Goal: Transaction & Acquisition: Purchase product/service

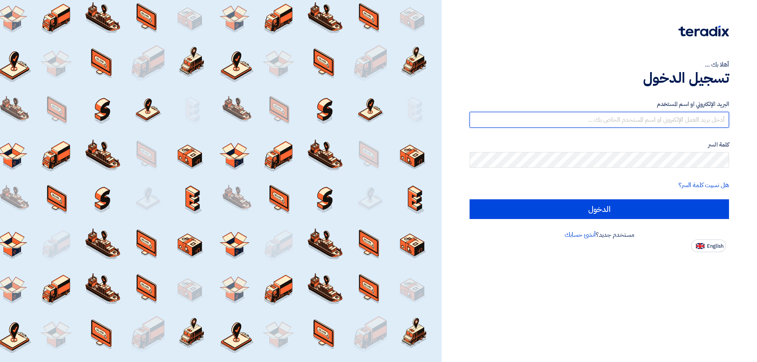
click at [691, 120] on input "text" at bounding box center [598, 120] width 259 height 16
type input "[EMAIL_ADDRESS][DOMAIN_NAME]"
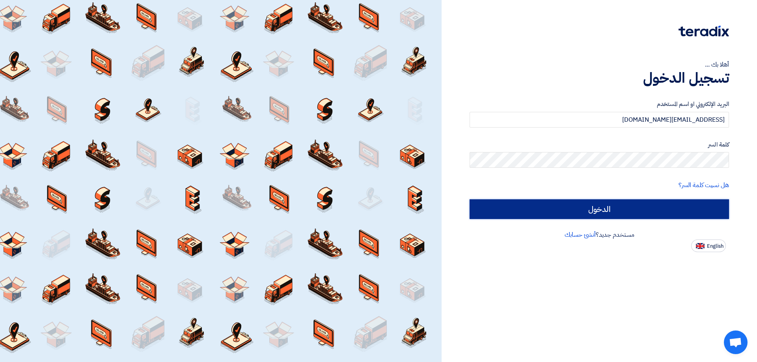
click at [665, 205] on input "الدخول" at bounding box center [598, 209] width 259 height 20
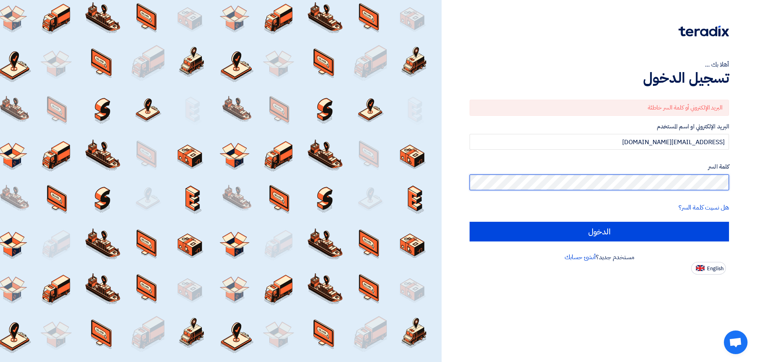
click at [756, 186] on div "أهلا بك ... تسجيل الدخول البريد الإلكتروني أو كلمة السر خاطئة البريد الإلكتروني…" at bounding box center [598, 181] width 315 height 362
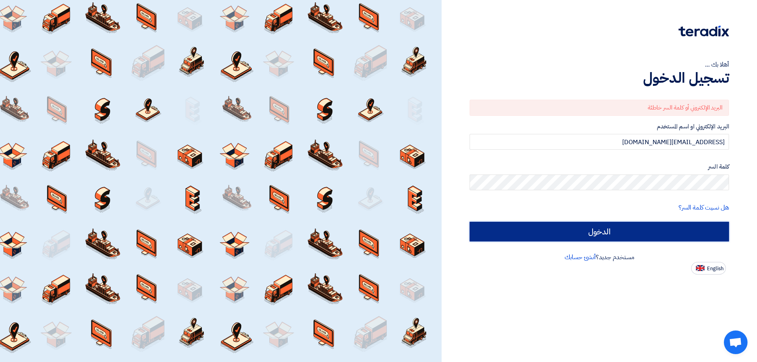
click at [672, 227] on input "الدخول" at bounding box center [598, 232] width 259 height 20
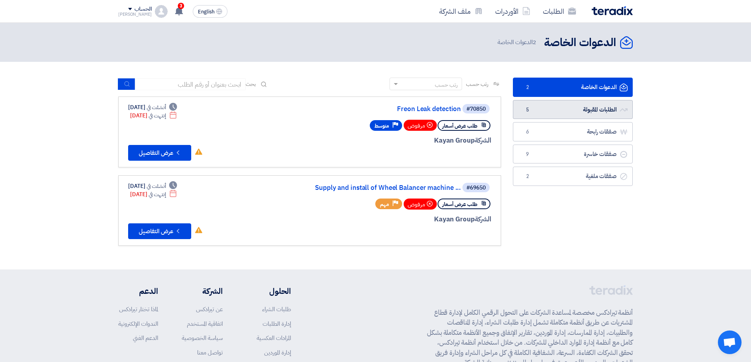
click at [589, 108] on link "الطلبات المقبولة الطلبات المقبولة 5" at bounding box center [573, 109] width 120 height 19
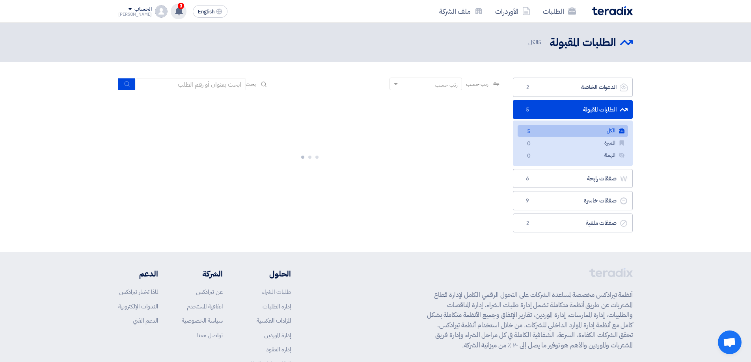
click at [175, 11] on use at bounding box center [179, 11] width 8 height 9
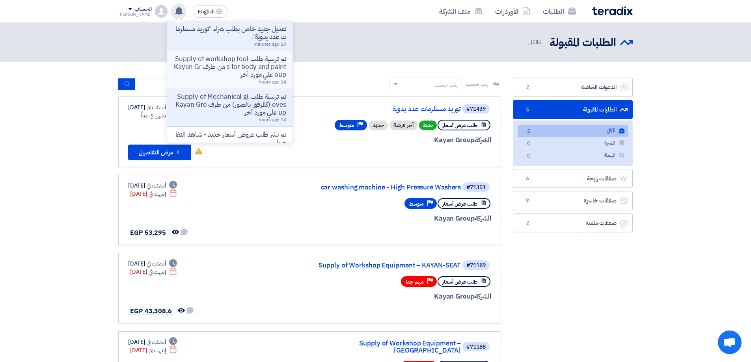
click at [259, 74] on p "تم ترسية طلب Supply of workshop tools for body and paint من طرف Kayan Group علي…" at bounding box center [229, 67] width 113 height 24
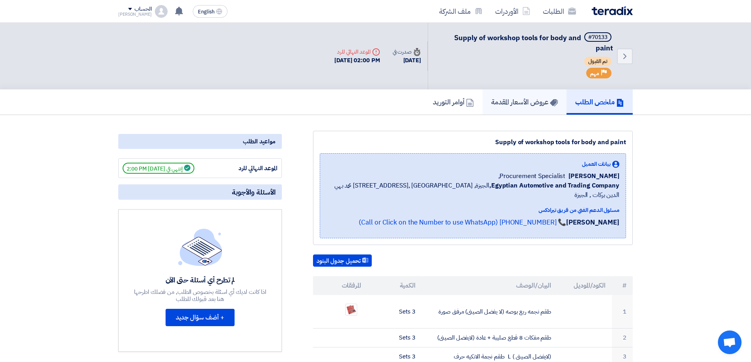
click at [506, 104] on h5 "عروض الأسعار المقدمة" at bounding box center [524, 101] width 67 height 9
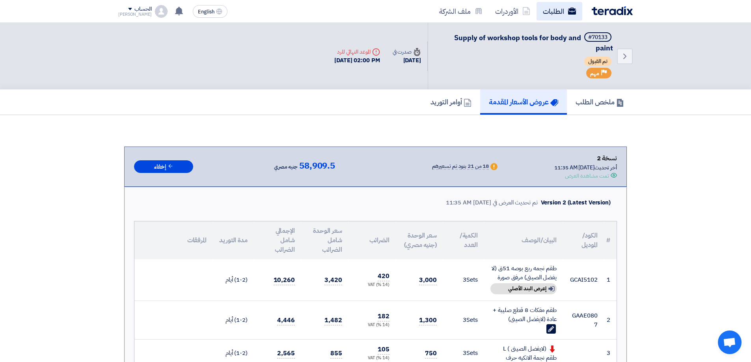
click at [564, 13] on link "الطلبات" at bounding box center [559, 11] width 46 height 19
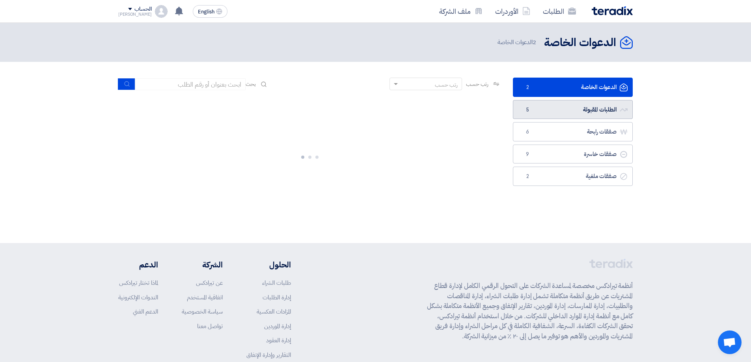
click at [603, 106] on link "الطلبات المقبولة الطلبات المقبولة 5" at bounding box center [573, 109] width 120 height 19
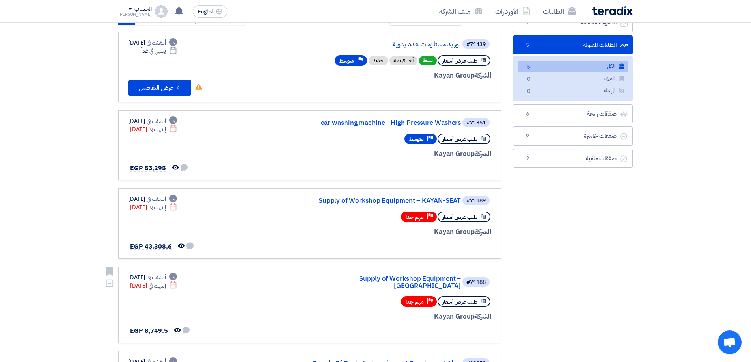
scroll to position [39, 0]
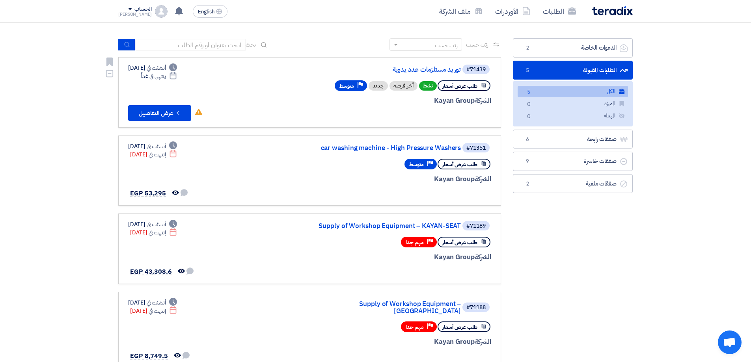
click at [424, 65] on div "#71439 توريد مستلزمات عدد يدوية" at bounding box center [397, 69] width 190 height 11
click at [424, 69] on link "توريد مستلزمات عدد يدوية" at bounding box center [382, 69] width 158 height 7
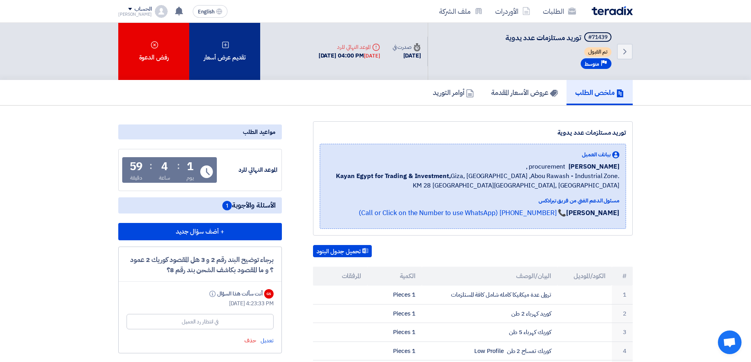
click at [240, 64] on div "تقديم عرض أسعار" at bounding box center [224, 51] width 71 height 57
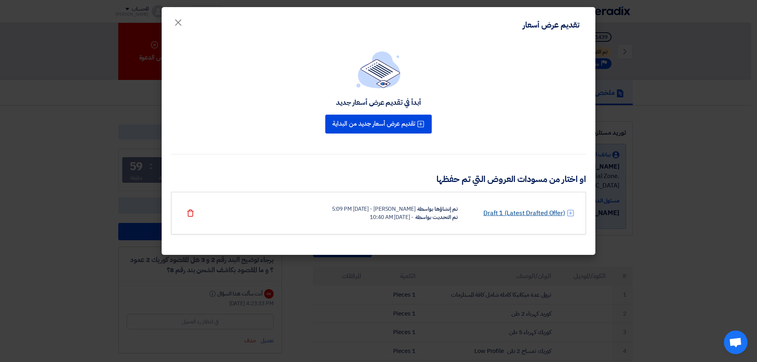
click at [521, 212] on link "Draft 1 (Latest Drafted Offer)" at bounding box center [524, 213] width 82 height 9
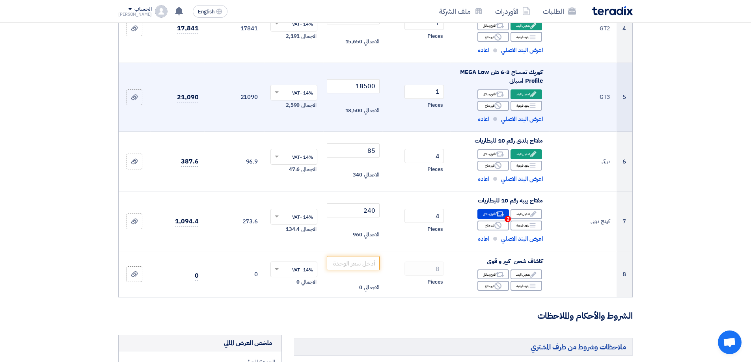
scroll to position [355, 0]
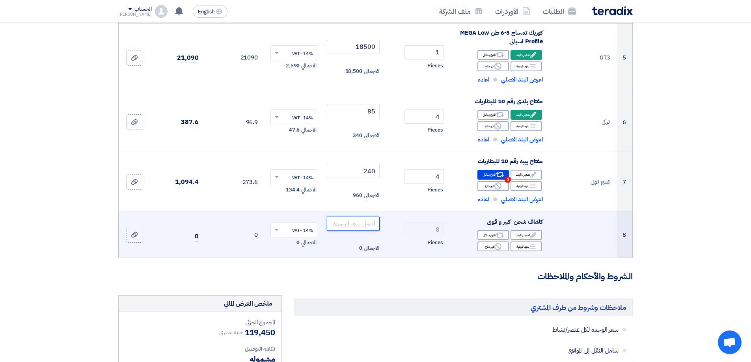
click at [359, 224] on input "number" at bounding box center [353, 224] width 53 height 14
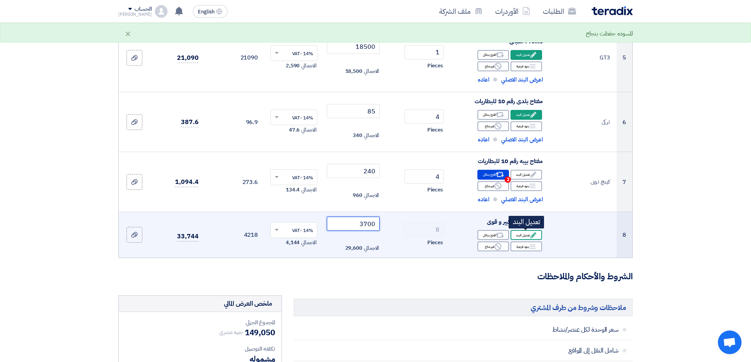
type input "3700"
click at [521, 236] on div "Edit تعديل البند" at bounding box center [526, 235] width 32 height 10
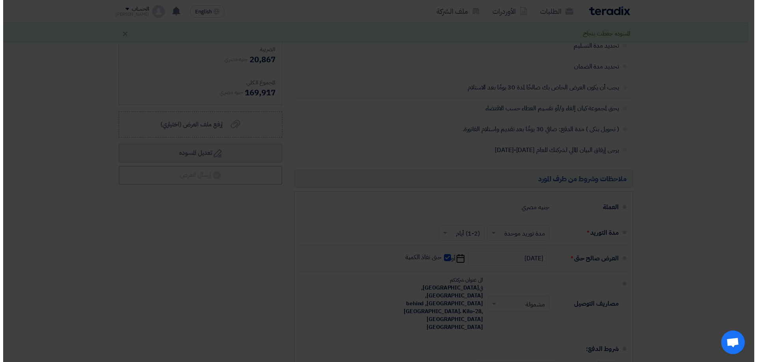
scroll to position [286, 0]
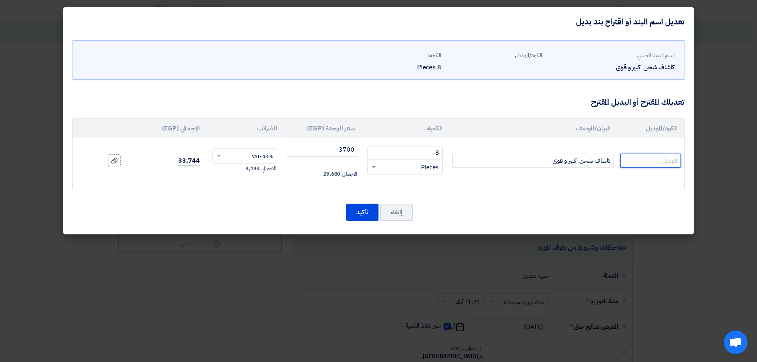
click at [638, 164] on input "text" at bounding box center [650, 161] width 61 height 14
click at [639, 155] on input "text" at bounding box center [650, 161] width 61 height 14
paste input "JJAT0515E"
type input "JJAT0515E"
click at [531, 158] on input "كاشاف شحن كبير و قوى" at bounding box center [533, 161] width 162 height 14
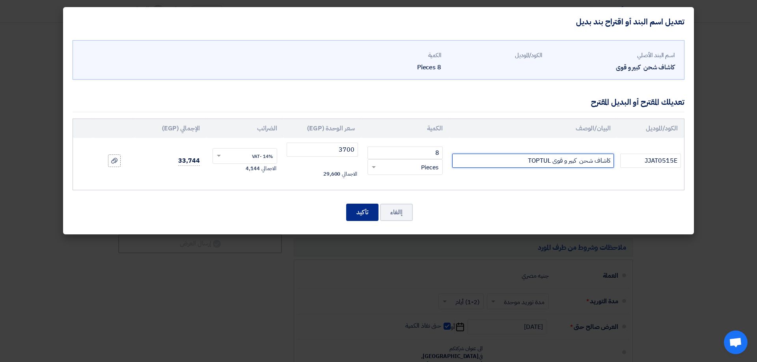
type input "كاشاف شحن كبير و قوى TOPTUL"
click at [361, 211] on button "تأكيد" at bounding box center [362, 212] width 32 height 17
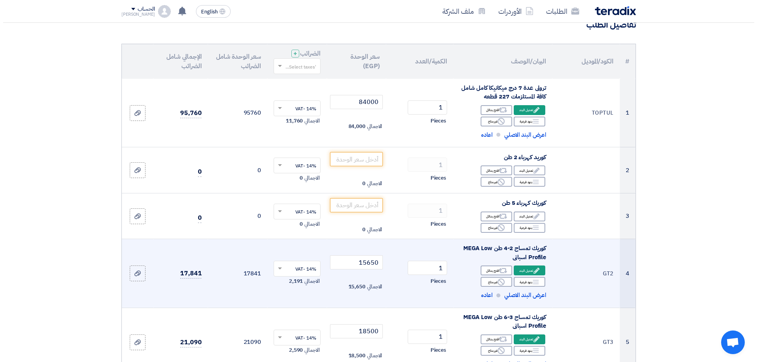
scroll to position [60, 0]
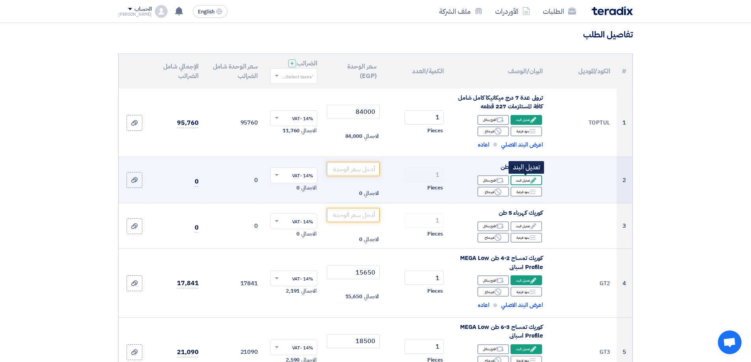
click at [525, 178] on div "Edit تعديل البند" at bounding box center [526, 180] width 32 height 10
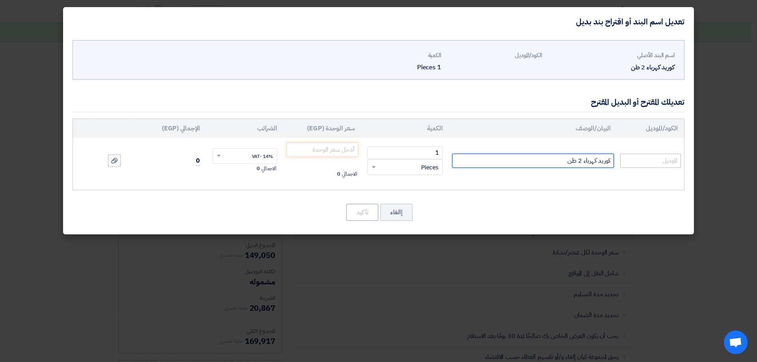
drag, startPoint x: 547, startPoint y: 162, endPoint x: 672, endPoint y: 158, distance: 124.2
click at [697, 153] on modal-container "تعديل اسم البند أو اقتراح بند بديل اسم البند الأصلي كوريد كهرباء 2 طن الكود/الم…" at bounding box center [378, 181] width 757 height 362
paste input "طقم شنطة شخصي هيفي ديوتي (كوريك ] تمساح + مسدس فك وربط + كمبروسور) صيني 3 طن يع…"
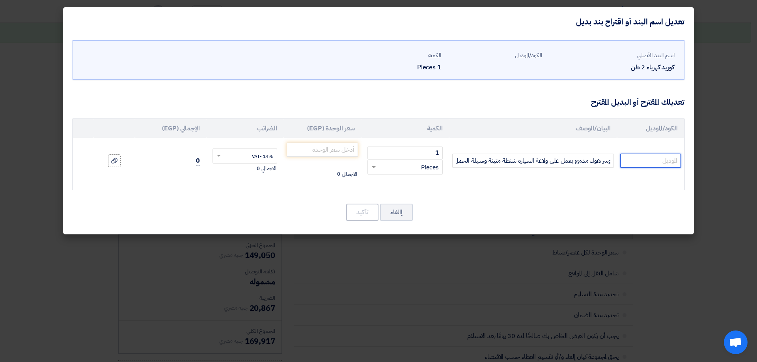
scroll to position [0, 0]
click at [639, 161] on input "text" at bounding box center [650, 161] width 61 height 14
click at [582, 162] on input "طقم شنطة شخصي هيفي ديوتي (كوريك ] تمساح + مسدس فك وربط + كمبروسور) صيني 3 طن يع…" at bounding box center [533, 161] width 162 height 14
click at [491, 163] on input "طقم شنطة شخصي هيفي ديوتي (كوريك ] تمساح + مسدس فك وربط + كمبروسور) صيني 3 طن يع…" at bounding box center [533, 161] width 162 height 14
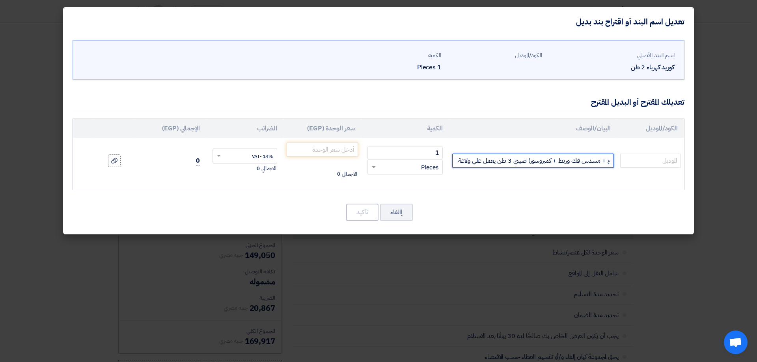
click at [521, 159] on input "طقم شنطة شخصي هيفي ديوتي (كوريك ] تمساح + مسدس فك وربط + كمبروسور) صيني 3 طن يع…" at bounding box center [533, 161] width 162 height 14
click at [484, 161] on input "طقم شنطة شخصي هيفي ديوتي (كوريك ] تمساح + مسدس فك وربط + كمبروسور) 3 طن يعمل عل…" at bounding box center [533, 161] width 162 height 14
type input "طقم شنطة شخصي هيفي ديوتي (كوريك ] تمساح + مسدس فك وربط + كمبروسور) 3 طن يعمل عل…"
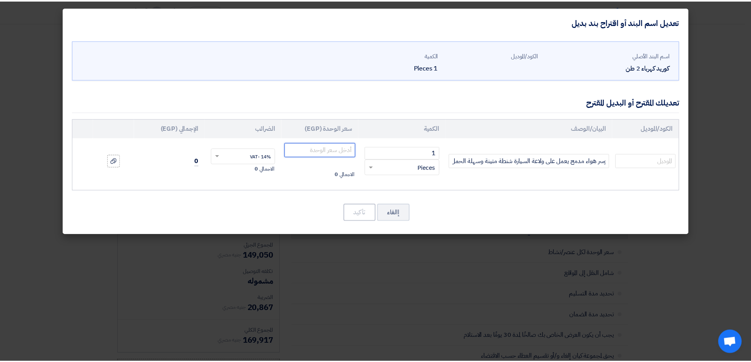
scroll to position [0, 0]
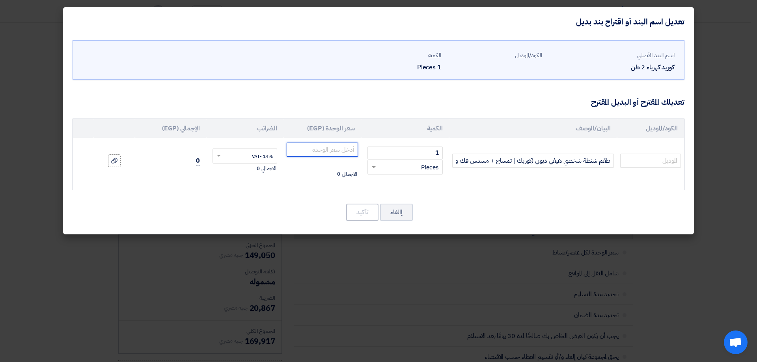
click at [343, 153] on input "number" at bounding box center [322, 150] width 71 height 14
click at [331, 153] on input "number" at bounding box center [322, 150] width 71 height 14
type input "7250"
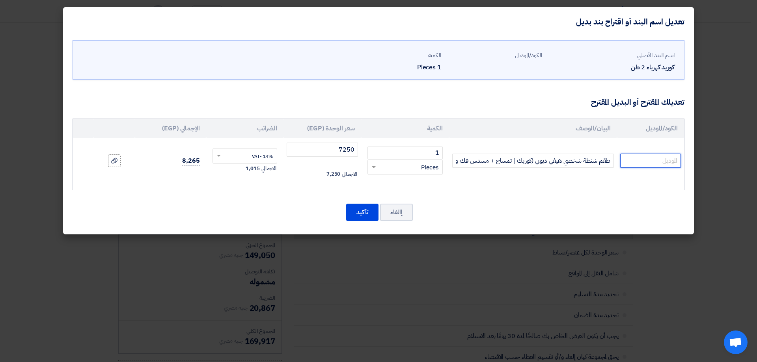
click at [667, 164] on input "text" at bounding box center [650, 161] width 61 height 14
type input "ل"
type input "GEC"
click at [373, 214] on button "تأكيد" at bounding box center [362, 212] width 32 height 17
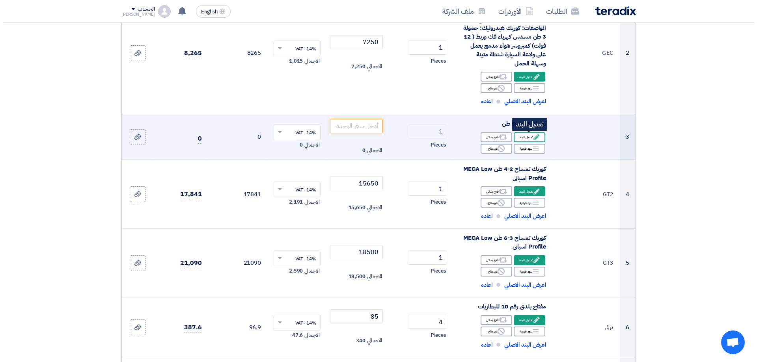
scroll to position [139, 0]
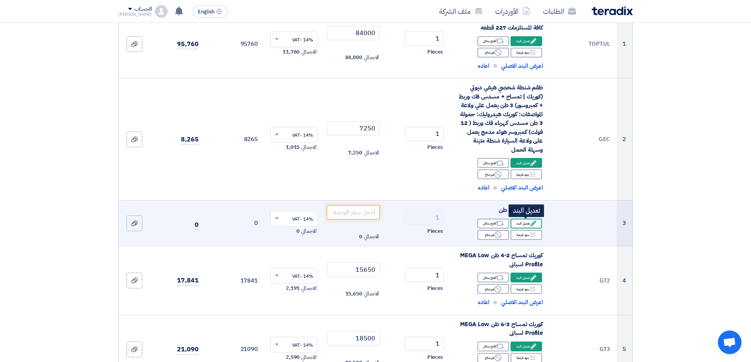
click at [537, 222] on div "Edit تعديل البند" at bounding box center [526, 224] width 32 height 10
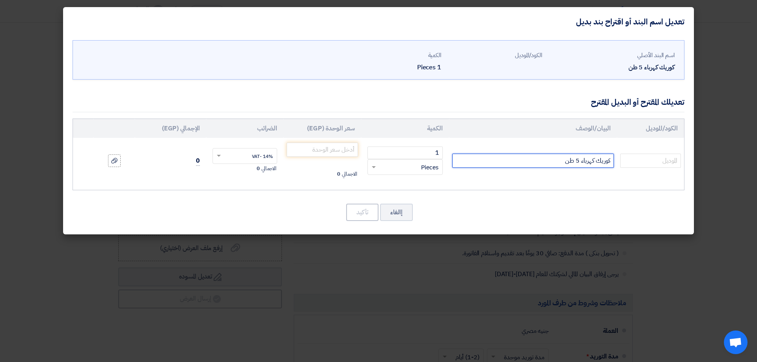
drag, startPoint x: 497, startPoint y: 156, endPoint x: 681, endPoint y: 159, distance: 184.1
click at [681, 159] on tr "كوريك كهرباء 5 طن 1 RFQ_STEP1.ITEMS.2.TYPE_PLACEHOLDER × Pieces" at bounding box center [378, 161] width 611 height 46
paste input "سيارة كهربائي جوتوب بقدرة 5 طن يعمل بتيار مستمر 12 فولت، رافعة سيارات ارضية كهر…"
drag, startPoint x: 509, startPoint y: 162, endPoint x: 437, endPoint y: 148, distance: 72.7
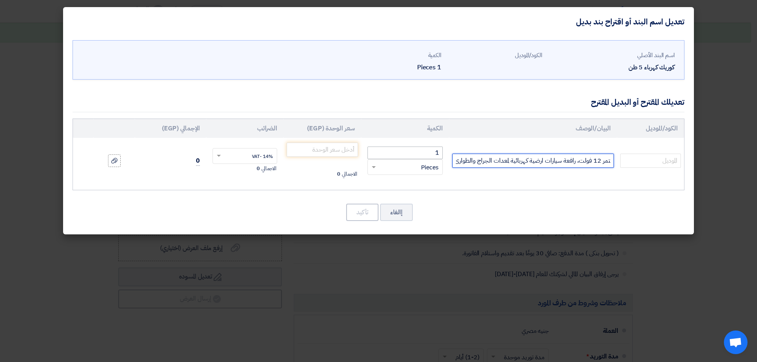
click at [437, 148] on tr "كوريك سيارة كهربائي جوتوب بقدرة 5 طن يعمل بتيار مستمر 12 فولت، رافعة سيارات ارض…" at bounding box center [378, 161] width 611 height 46
type input "كوريك سيارة كهربائي جوتوب بقدرة 5 طن يعمل بتيار مستمر 12 فولت، رافعة سيارات ارض…"
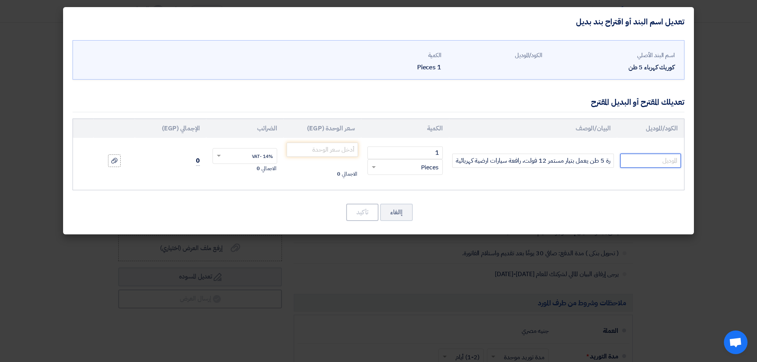
click at [644, 162] on input "text" at bounding box center [650, 161] width 61 height 14
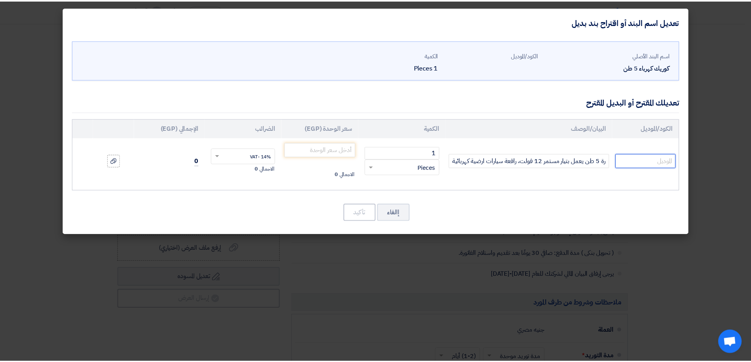
scroll to position [0, 0]
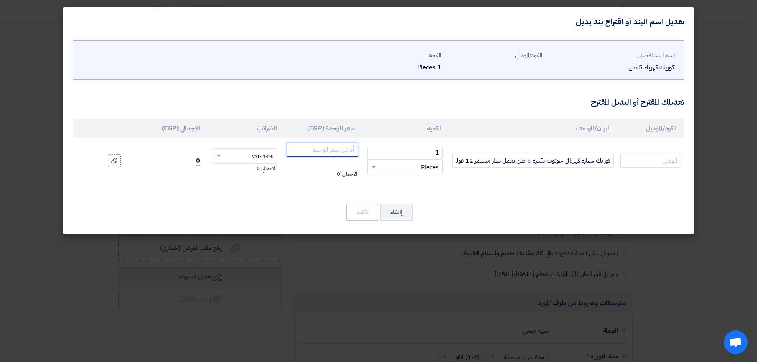
click at [348, 151] on input "number" at bounding box center [322, 150] width 71 height 14
drag, startPoint x: 348, startPoint y: 150, endPoint x: 344, endPoint y: 146, distance: 5.3
click at [344, 146] on input "9000" at bounding box center [322, 150] width 71 height 14
click at [347, 147] on input "9500" at bounding box center [322, 150] width 71 height 14
type input "9200"
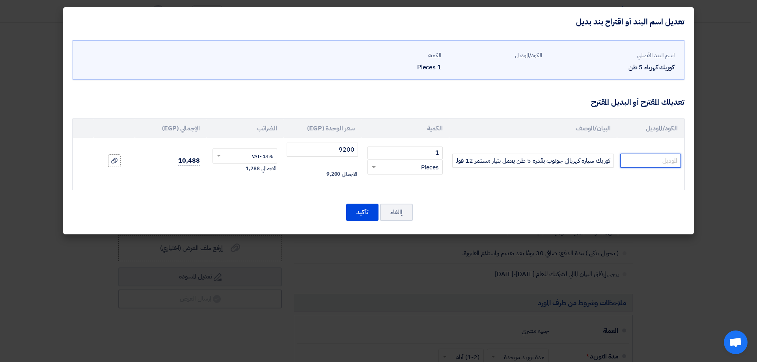
click at [673, 163] on input "text" at bounding box center [650, 161] width 61 height 14
click at [361, 212] on button "تأكيد" at bounding box center [362, 212] width 32 height 17
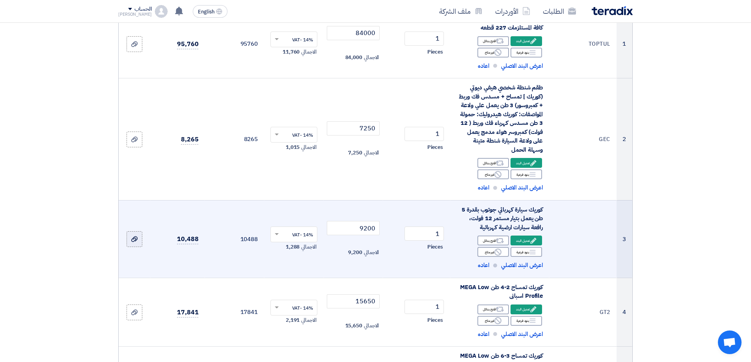
click at [131, 235] on div at bounding box center [134, 239] width 8 height 9
click at [0, 0] on input "file" at bounding box center [0, 0] width 0 height 0
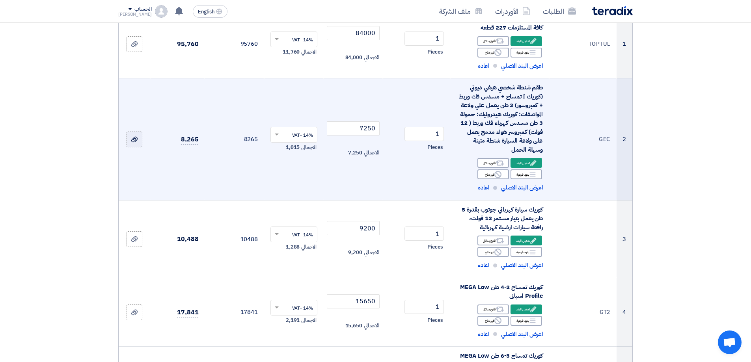
click at [134, 139] on use at bounding box center [134, 140] width 6 height 6
click at [0, 0] on input "file" at bounding box center [0, 0] width 0 height 0
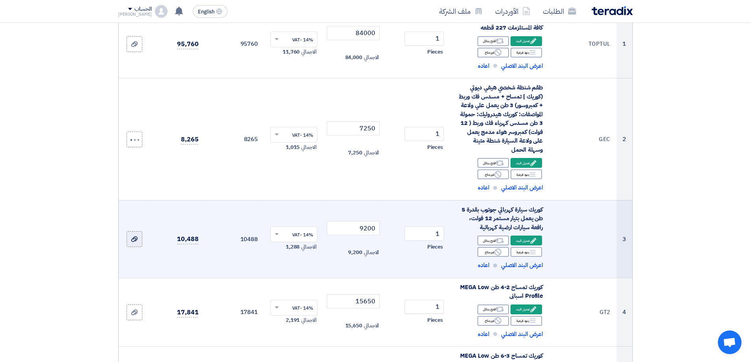
click at [135, 243] on div at bounding box center [134, 239] width 8 height 9
click at [0, 0] on input "file" at bounding box center [0, 0] width 0 height 0
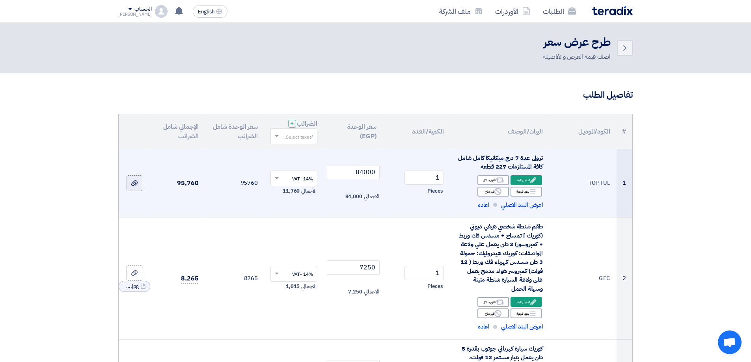
click at [133, 181] on icon at bounding box center [134, 183] width 6 height 6
click at [0, 0] on input "file" at bounding box center [0, 0] width 0 height 0
click at [130, 185] on div at bounding box center [134, 183] width 8 height 9
click at [0, 0] on input "file" at bounding box center [0, 0] width 0 height 0
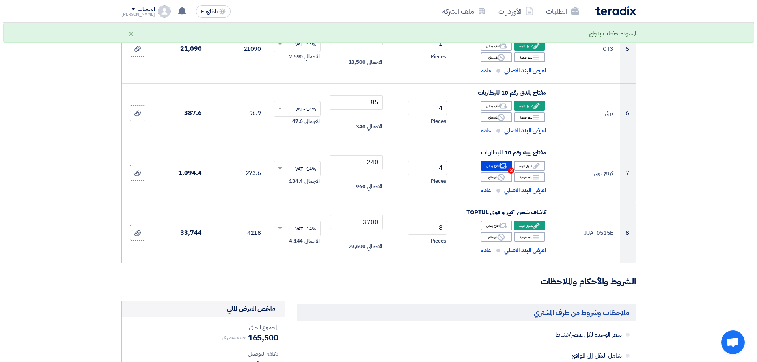
scroll to position [473, 0]
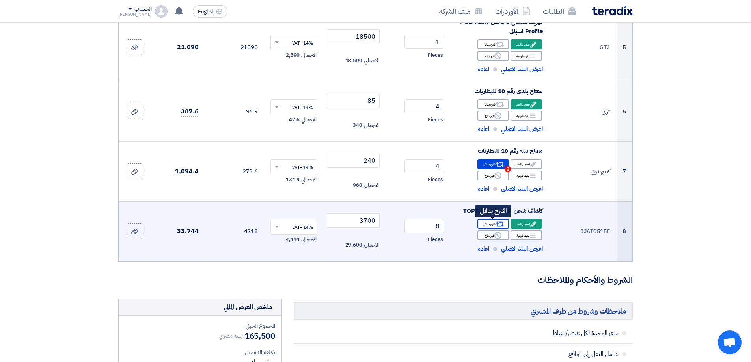
click at [499, 220] on icon "Alternative" at bounding box center [500, 224] width 8 height 8
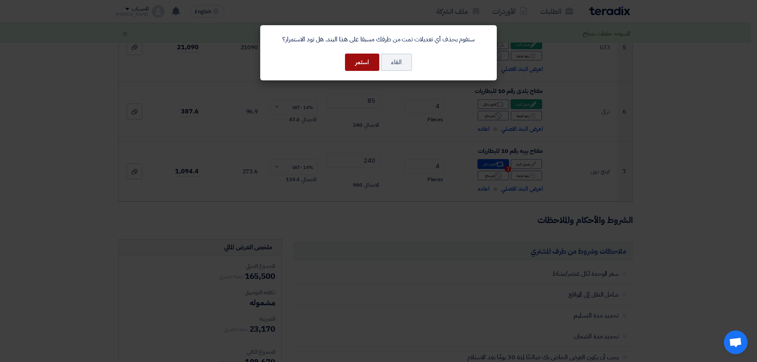
click at [358, 65] on button "استمر" at bounding box center [362, 62] width 34 height 17
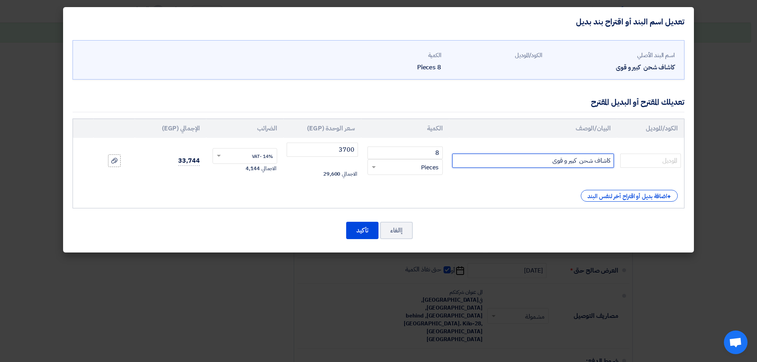
drag, startPoint x: 535, startPoint y: 160, endPoint x: 665, endPoint y: 147, distance: 130.3
click at [665, 147] on tr "كاشاف شحن كبير و قوى 8 RFQ_STEP1.ITEMS.2.TYPE_PLACEHOLDER ×" at bounding box center [378, 161] width 611 height 46
click at [571, 158] on input "كاشاف شحن كبير و قوى" at bounding box center [533, 161] width 162 height 14
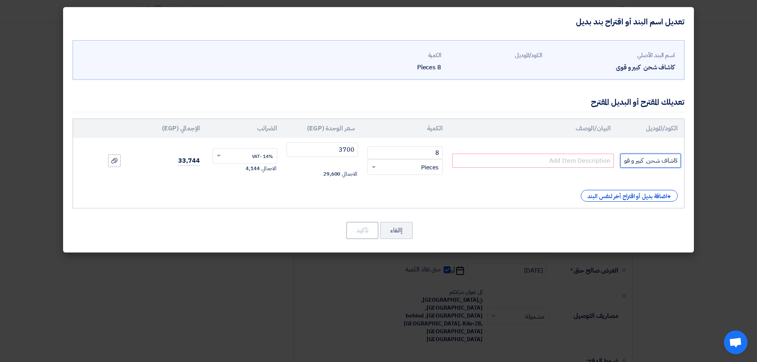
type input "كاشاف شحن كبير و قوى"
click at [523, 162] on input "text" at bounding box center [533, 161] width 162 height 14
paste input "بلادوس رفيع شحن بطاريه 15وات LED"
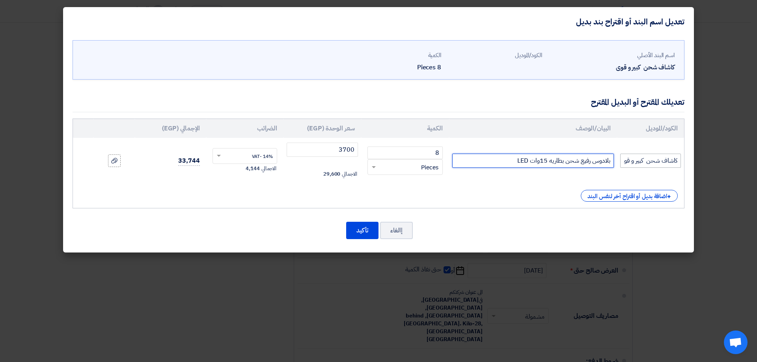
type input "بلادوس رفيع شحن بطاريه 15وات LED"
click at [631, 160] on input "كاشاف شحن كبير و قوى" at bounding box center [650, 161] width 61 height 14
click at [630, 160] on input "كاشاف شحن كبير و قوى" at bounding box center [650, 161] width 61 height 14
type input "كاشاف شحن كبير وى"
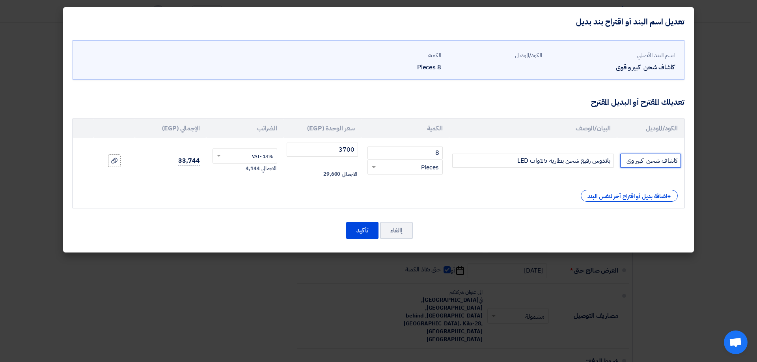
scroll to position [0, 0]
drag, startPoint x: 624, startPoint y: 162, endPoint x: 756, endPoint y: 145, distance: 133.6
click at [756, 145] on modal-container "تعديل اسم البند أو اقتراح بند بديل اسم البند الأصلي كاشاف شحن كبير و قوى الكود/…" at bounding box center [378, 181] width 757 height 362
click at [641, 164] on input "text" at bounding box center [650, 161] width 61 height 14
paste input "JJAT0515E"
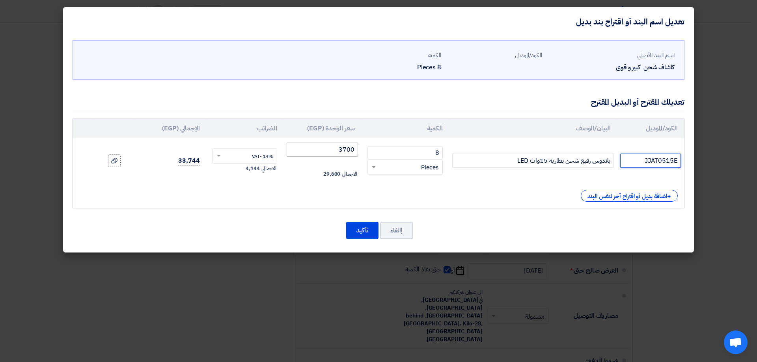
type input "JJAT0515E"
click at [323, 152] on input "3700" at bounding box center [322, 150] width 71 height 14
click at [655, 195] on div "+ اضافة بديل أو اقتراح آخر لنفس البند" at bounding box center [629, 196] width 97 height 12
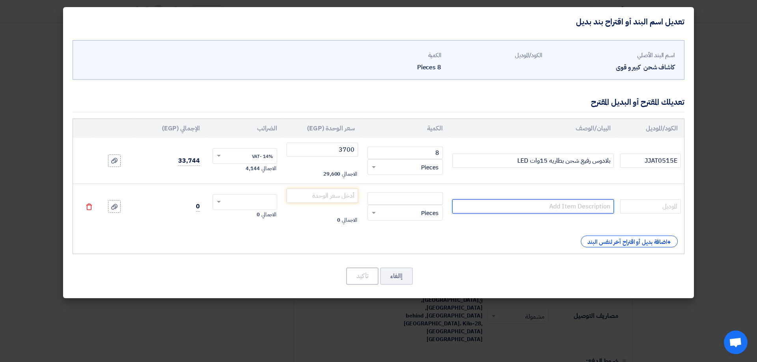
click at [595, 203] on input "text" at bounding box center [533, 206] width 162 height 14
click at [551, 202] on input "text" at bounding box center [533, 206] width 162 height 14
type input ";"
type input "كشاف شحن بطاريه"
click at [650, 209] on input "text" at bounding box center [650, 206] width 61 height 14
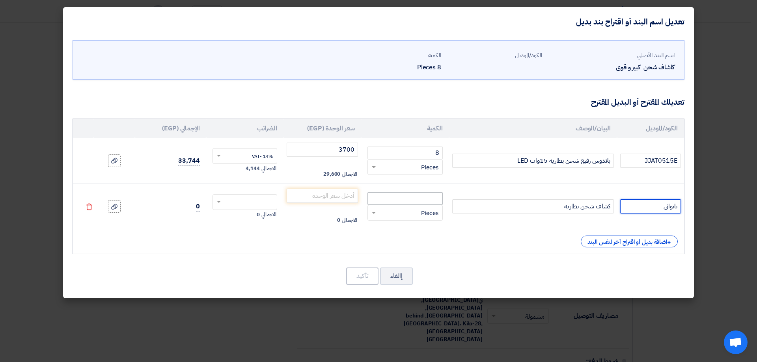
type input "تايوانى"
click at [424, 194] on input "number" at bounding box center [404, 198] width 75 height 13
type input "8"
click at [324, 196] on input "number" at bounding box center [322, 196] width 71 height 14
click at [259, 202] on input "text" at bounding box center [250, 203] width 48 height 13
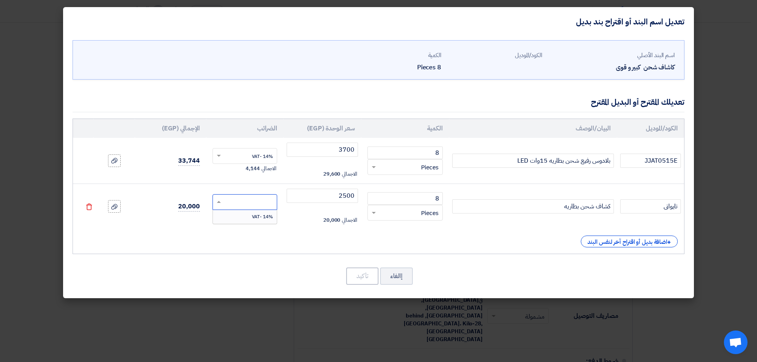
click at [267, 219] on span "14% -VAT" at bounding box center [262, 216] width 21 height 7
click at [116, 206] on use at bounding box center [114, 207] width 6 height 6
click at [0, 0] on input "file" at bounding box center [0, 0] width 0 height 0
click at [343, 198] on input "2500" at bounding box center [322, 196] width 71 height 14
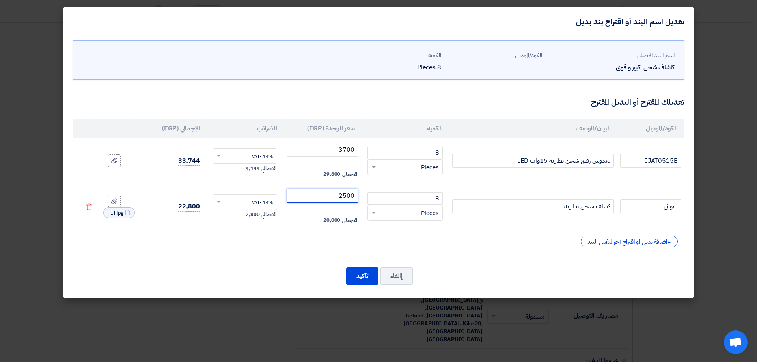
click at [344, 197] on input "2500" at bounding box center [322, 196] width 71 height 14
click at [343, 194] on input "2500" at bounding box center [322, 196] width 71 height 14
click at [349, 196] on input "2200" at bounding box center [322, 196] width 71 height 14
click at [343, 194] on input "2250" at bounding box center [322, 196] width 71 height 14
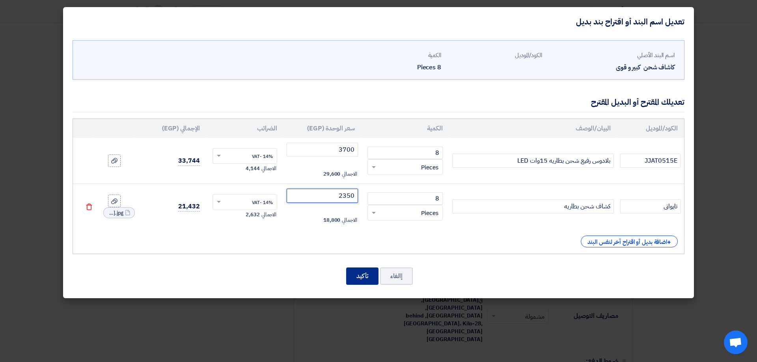
type input "2350"
click at [365, 271] on button "تأكيد" at bounding box center [362, 276] width 32 height 17
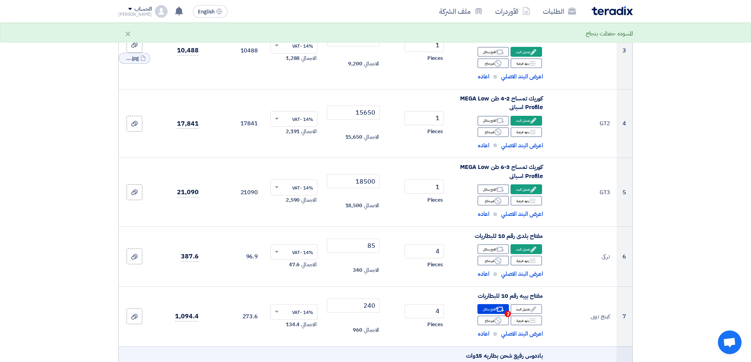
scroll to position [287, 0]
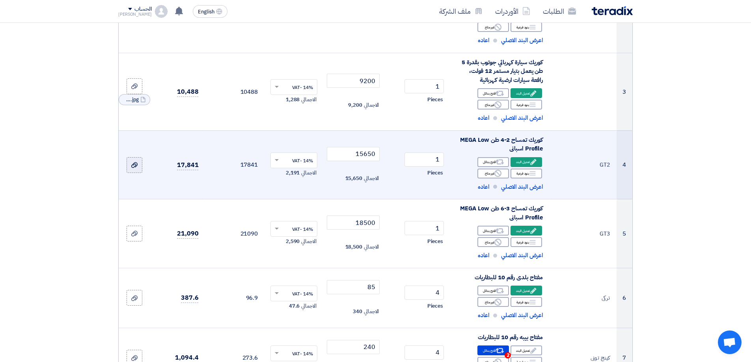
click at [131, 160] on label at bounding box center [135, 165] width 16 height 16
click at [0, 0] on input "file" at bounding box center [0, 0] width 0 height 0
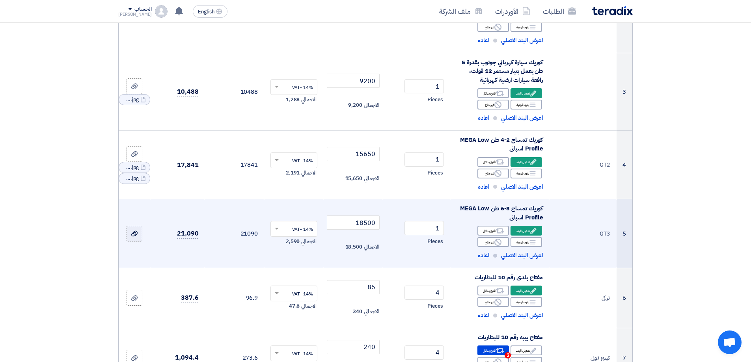
click at [135, 235] on use at bounding box center [134, 234] width 6 height 6
click at [0, 0] on input "file" at bounding box center [0, 0] width 0 height 0
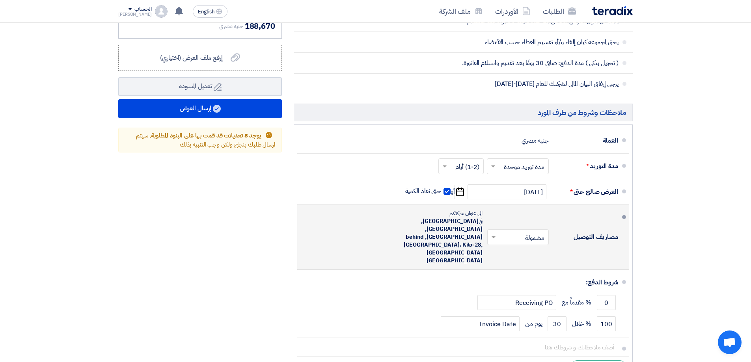
scroll to position [917, 0]
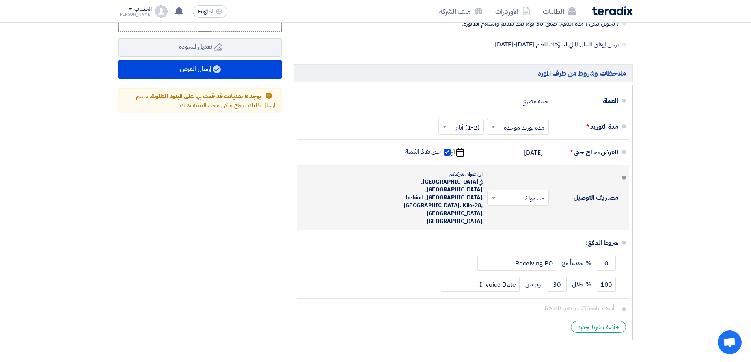
click at [536, 193] on input "text" at bounding box center [517, 198] width 58 height 11
click at [536, 225] on span "غير مشمولة" at bounding box center [532, 229] width 28 height 9
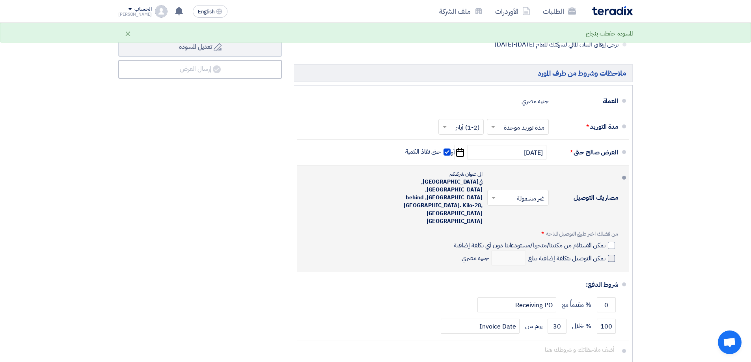
click at [612, 255] on span at bounding box center [611, 258] width 7 height 7
click at [605, 254] on input "يمكن التوصيل بتكلفة إضافية تبلغ" at bounding box center [566, 261] width 79 height 15
checkbox input "true"
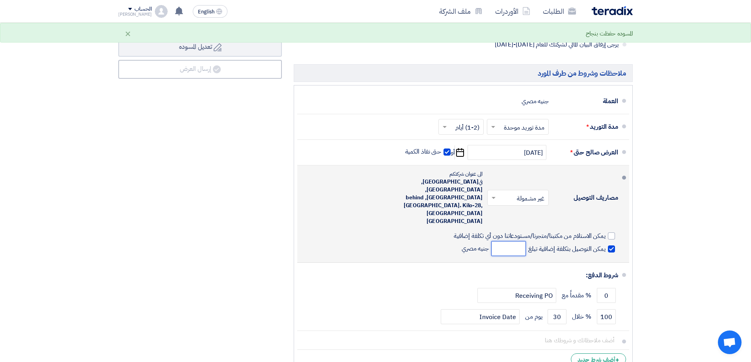
click at [512, 241] on input "number" at bounding box center [508, 248] width 35 height 15
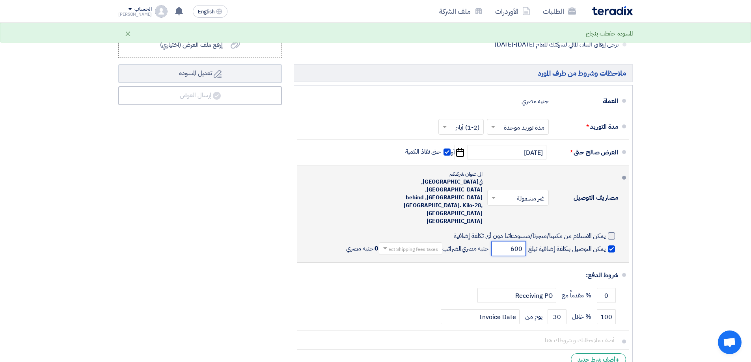
type input "600"
click at [612, 233] on div at bounding box center [611, 236] width 7 height 7
click at [605, 232] on input "يمكن الاستلام من مكتبنا/متجرنا/مستودعاتنا دون أي تكلفة إضافية" at bounding box center [474, 239] width 261 height 15
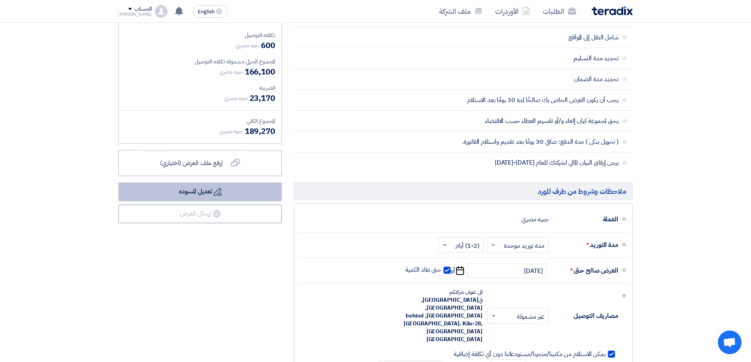
click at [233, 190] on button "Draft تعديل المسوده" at bounding box center [200, 191] width 164 height 19
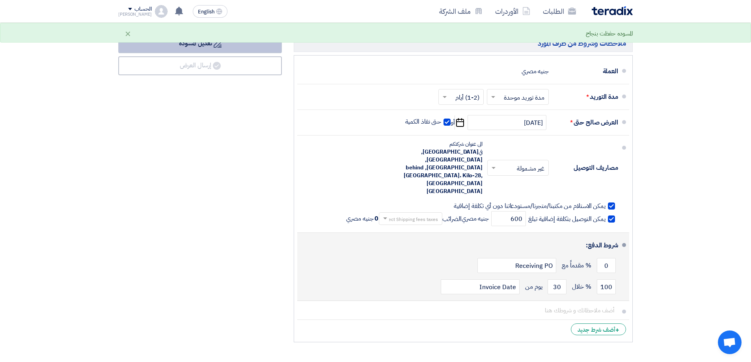
scroll to position [957, 0]
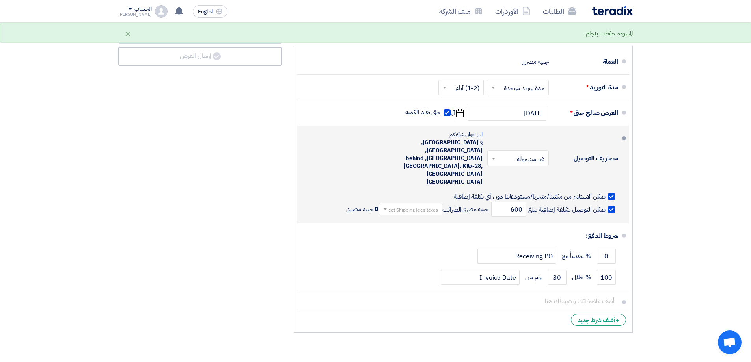
click at [611, 193] on div at bounding box center [611, 196] width 7 height 7
click at [605, 192] on input "يمكن الاستلام من مكتبنا/متجرنا/مستودعاتنا دون أي تكلفة إضافية" at bounding box center [474, 199] width 261 height 15
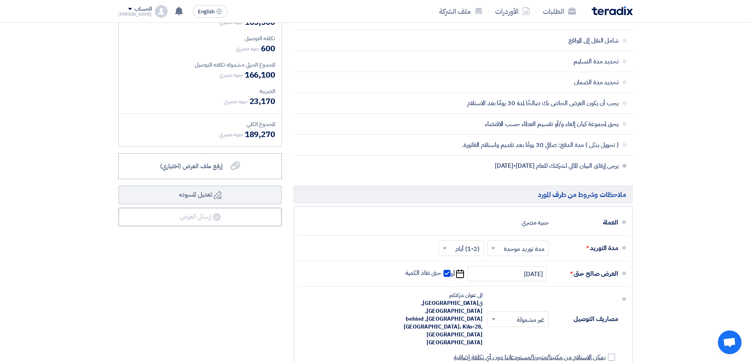
scroll to position [917, 0]
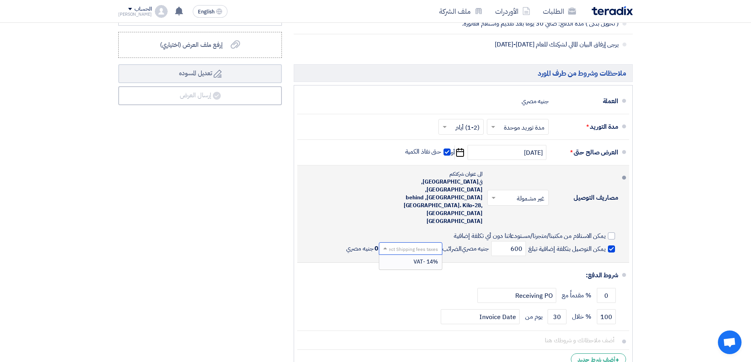
click at [409, 244] on input "text" at bounding box center [409, 249] width 60 height 11
click at [410, 255] on div "14% -VAT" at bounding box center [410, 262] width 63 height 14
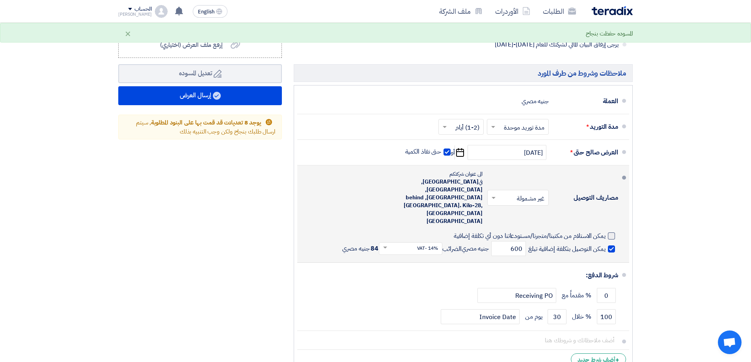
click at [611, 233] on div at bounding box center [611, 236] width 7 height 7
click at [605, 232] on input "يمكن الاستلام من مكتبنا/متجرنا/مستودعاتنا دون أي تكلفة إضافية" at bounding box center [473, 239] width 265 height 15
checkbox input "true"
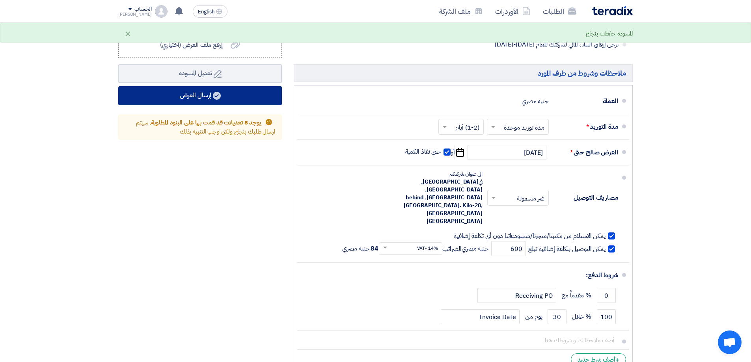
click at [190, 92] on button "إرسال العرض" at bounding box center [200, 95] width 164 height 19
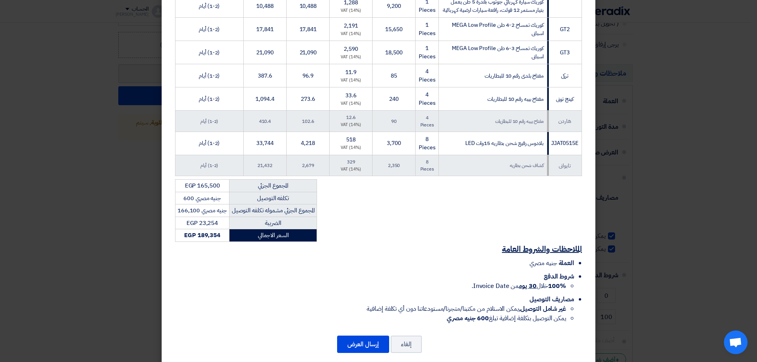
scroll to position [261, 0]
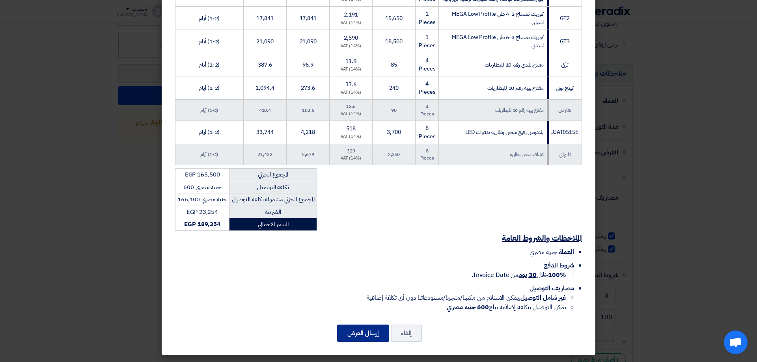
click at [373, 333] on button "إرسال العرض" at bounding box center [363, 333] width 52 height 17
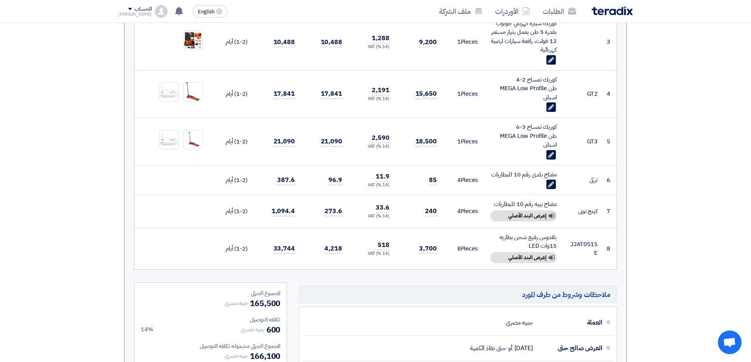
scroll to position [434, 0]
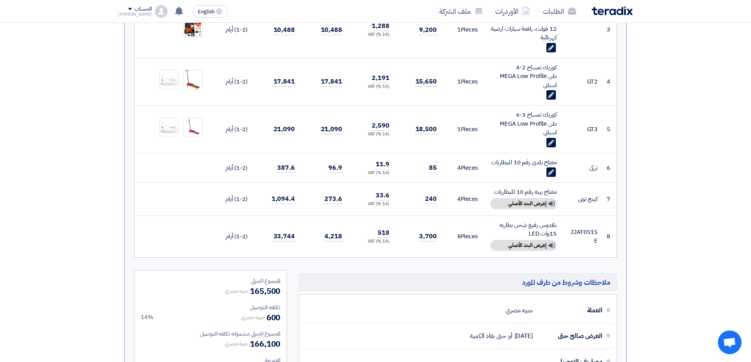
drag, startPoint x: 750, startPoint y: 201, endPoint x: 756, endPoint y: 104, distance: 96.4
click at [751, 108] on html "الطلبات الأوردرات ملف الشركة English EN تعديل جديد خاص بطلب شراء "توريد مستلزما…" at bounding box center [375, 122] width 751 height 1113
drag, startPoint x: 750, startPoint y: 154, endPoint x: 750, endPoint y: 23, distance: 130.5
click at [751, 31] on html "الطلبات الأوردرات ملف الشركة English EN تعديل جديد خاص بطلب شراء "توريد مستلزما…" at bounding box center [375, 122] width 751 height 1113
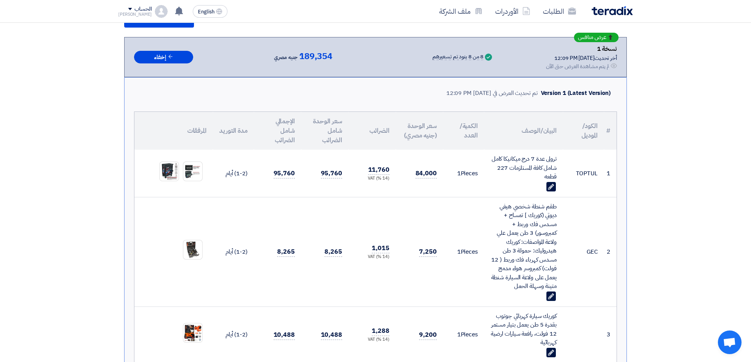
scroll to position [24, 0]
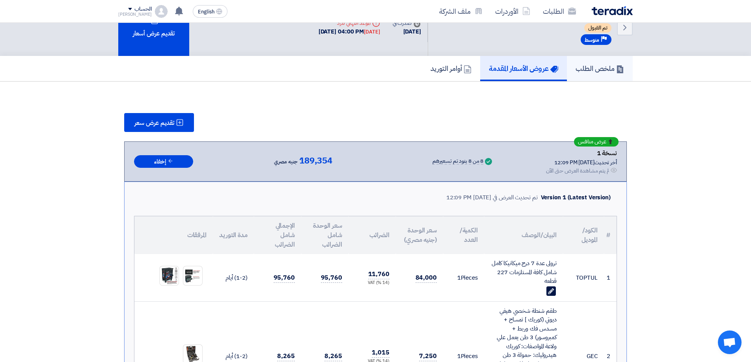
click at [592, 67] on h5 "ملخص الطلب" at bounding box center [599, 68] width 48 height 9
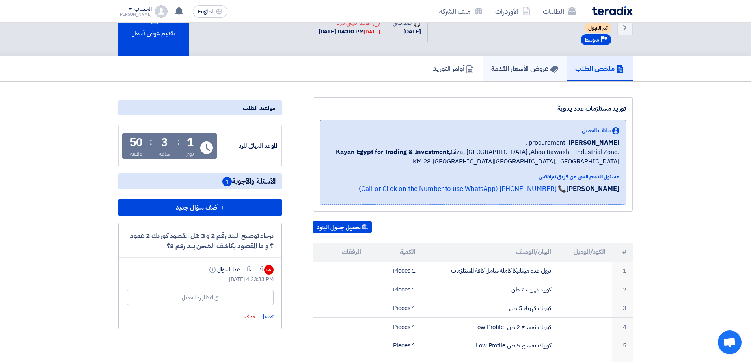
click at [540, 69] on h5 "عروض الأسعار المقدمة" at bounding box center [524, 68] width 67 height 9
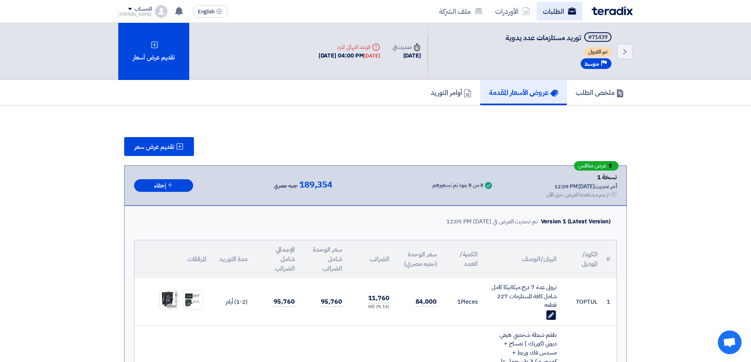
click at [572, 10] on use at bounding box center [572, 10] width 8 height 7
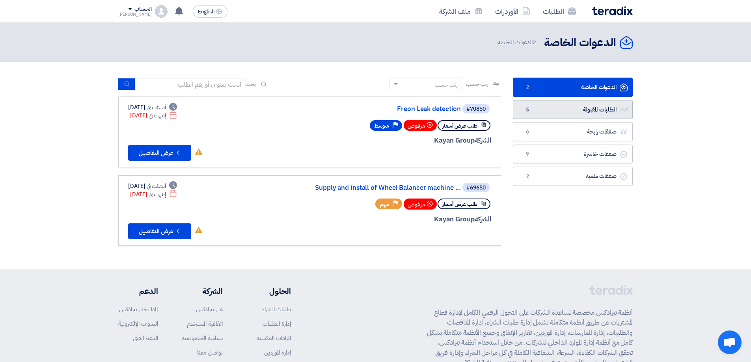
click at [607, 106] on link "الطلبات المقبولة الطلبات المقبولة 5" at bounding box center [573, 109] width 120 height 19
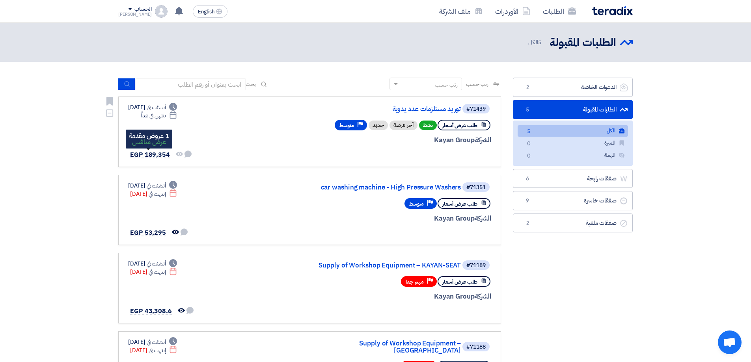
click at [158, 153] on span "EGP 189,354" at bounding box center [150, 154] width 40 height 9
click at [163, 151] on span "EGP 189,354" at bounding box center [150, 154] width 40 height 9
click at [428, 110] on link "توريد مستلزمات عدد يدوية" at bounding box center [382, 109] width 158 height 7
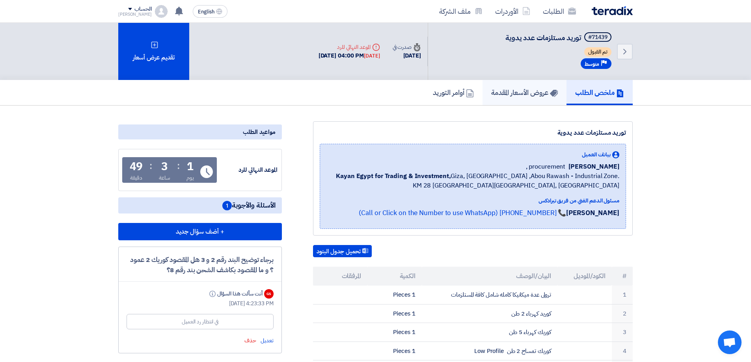
click at [523, 95] on h5 "عروض الأسعار المقدمة" at bounding box center [524, 92] width 67 height 9
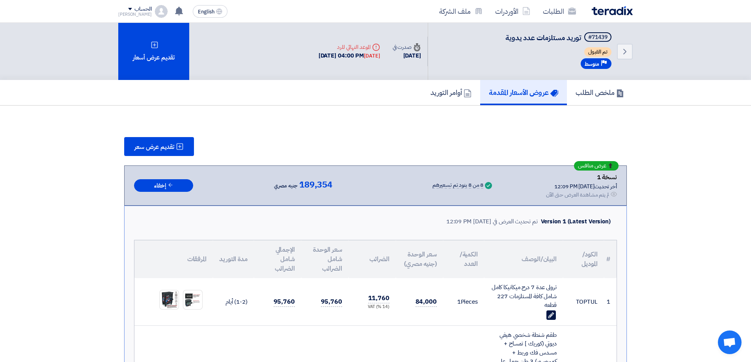
click at [599, 10] on img at bounding box center [612, 10] width 41 height 9
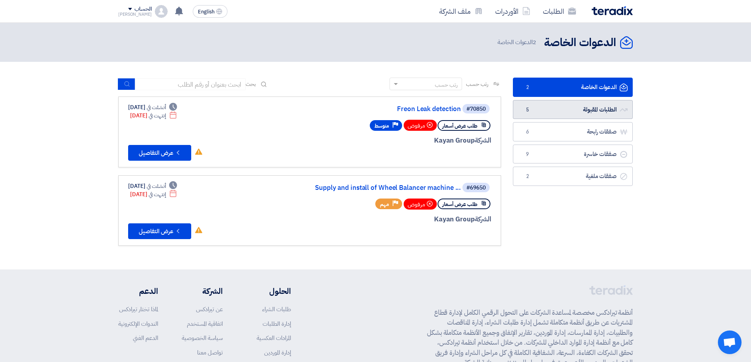
click at [614, 105] on link "الطلبات المقبولة الطلبات المقبولة 5" at bounding box center [573, 109] width 120 height 19
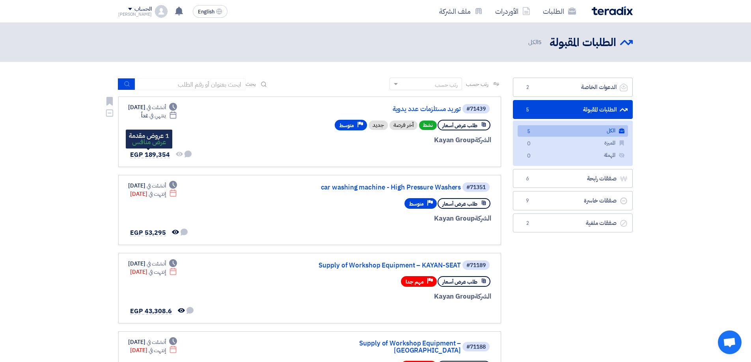
click at [157, 152] on span "EGP 189,354" at bounding box center [150, 154] width 40 height 9
drag, startPoint x: 438, startPoint y: 116, endPoint x: 438, endPoint y: 110, distance: 5.9
click at [438, 115] on div "#71439 توريد مستلزمات عدد يدوية طلب عرض أسعار نشط أخر فرصة جديد Priority متوسط …" at bounding box center [397, 131] width 190 height 57
click at [438, 110] on link "توريد مستلزمات عدد يدوية" at bounding box center [382, 109] width 158 height 7
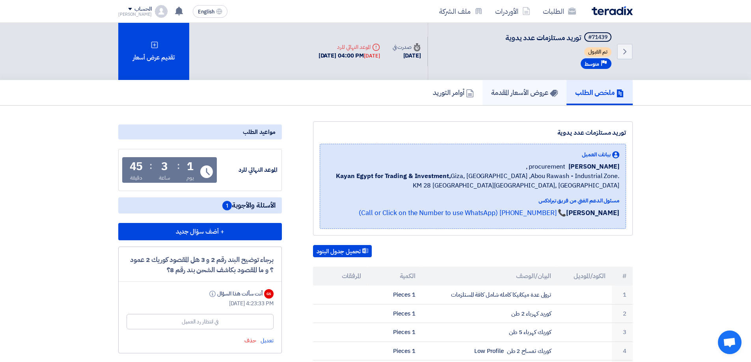
click at [505, 86] on link "عروض الأسعار المقدمة" at bounding box center [524, 92] width 84 height 25
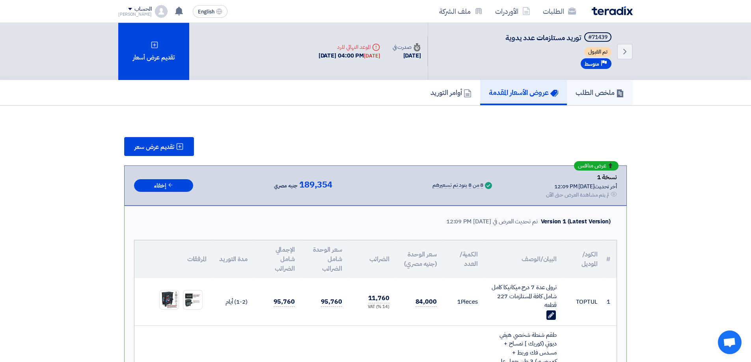
click at [595, 92] on h5 "ملخص الطلب" at bounding box center [599, 92] width 48 height 9
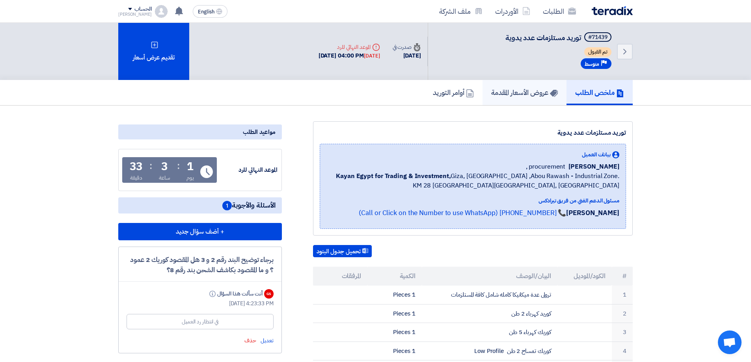
click at [530, 97] on h5 "عروض الأسعار المقدمة" at bounding box center [524, 92] width 67 height 9
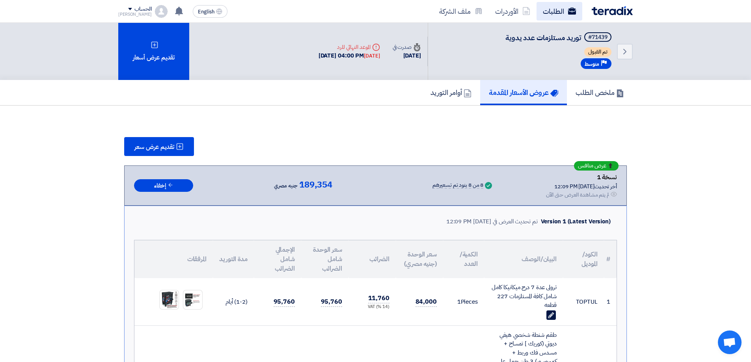
click at [571, 12] on use at bounding box center [572, 10] width 8 height 7
